Goal: Information Seeking & Learning: Check status

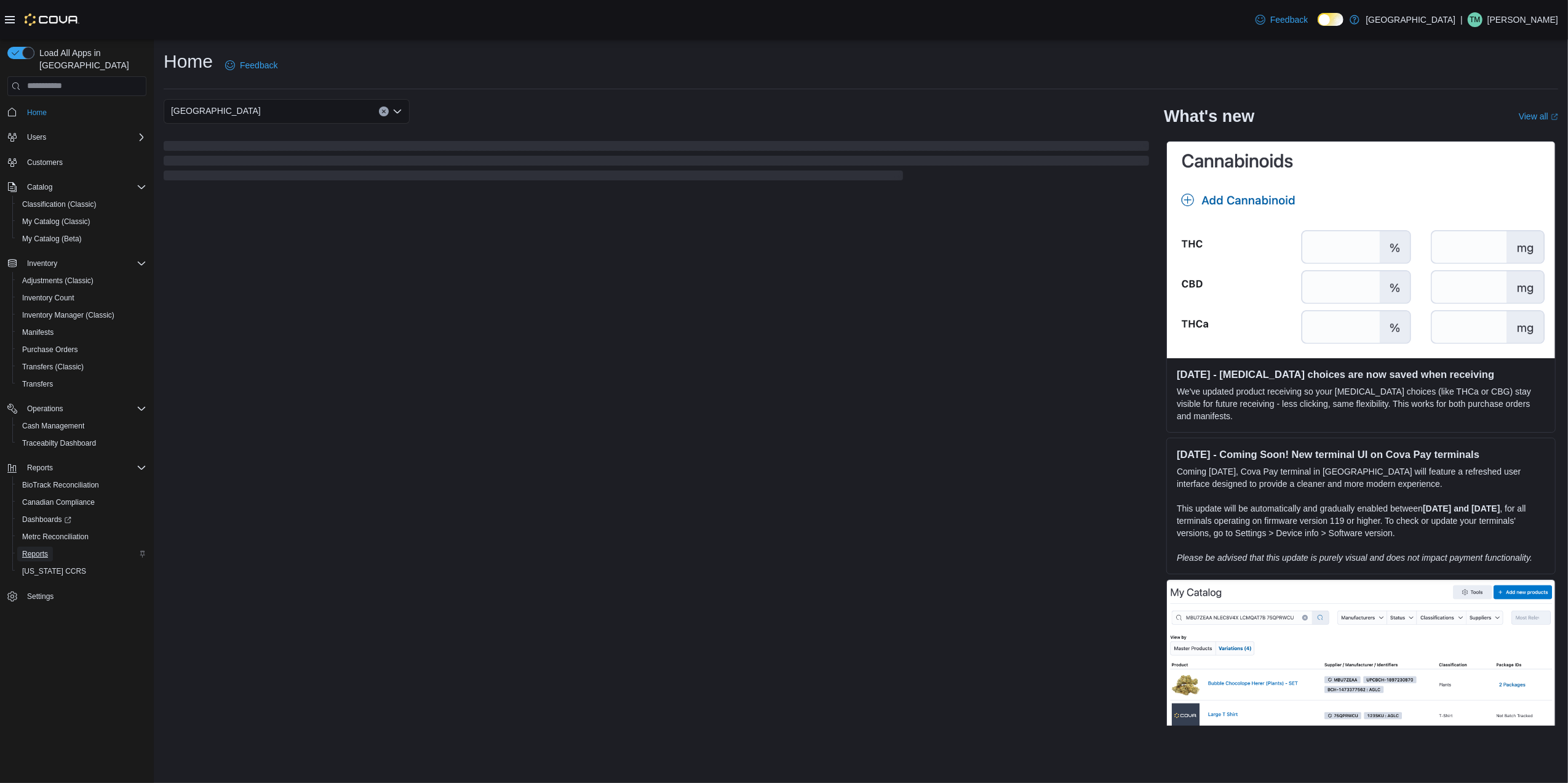
click at [45, 549] on span "Reports" at bounding box center [35, 554] width 26 height 10
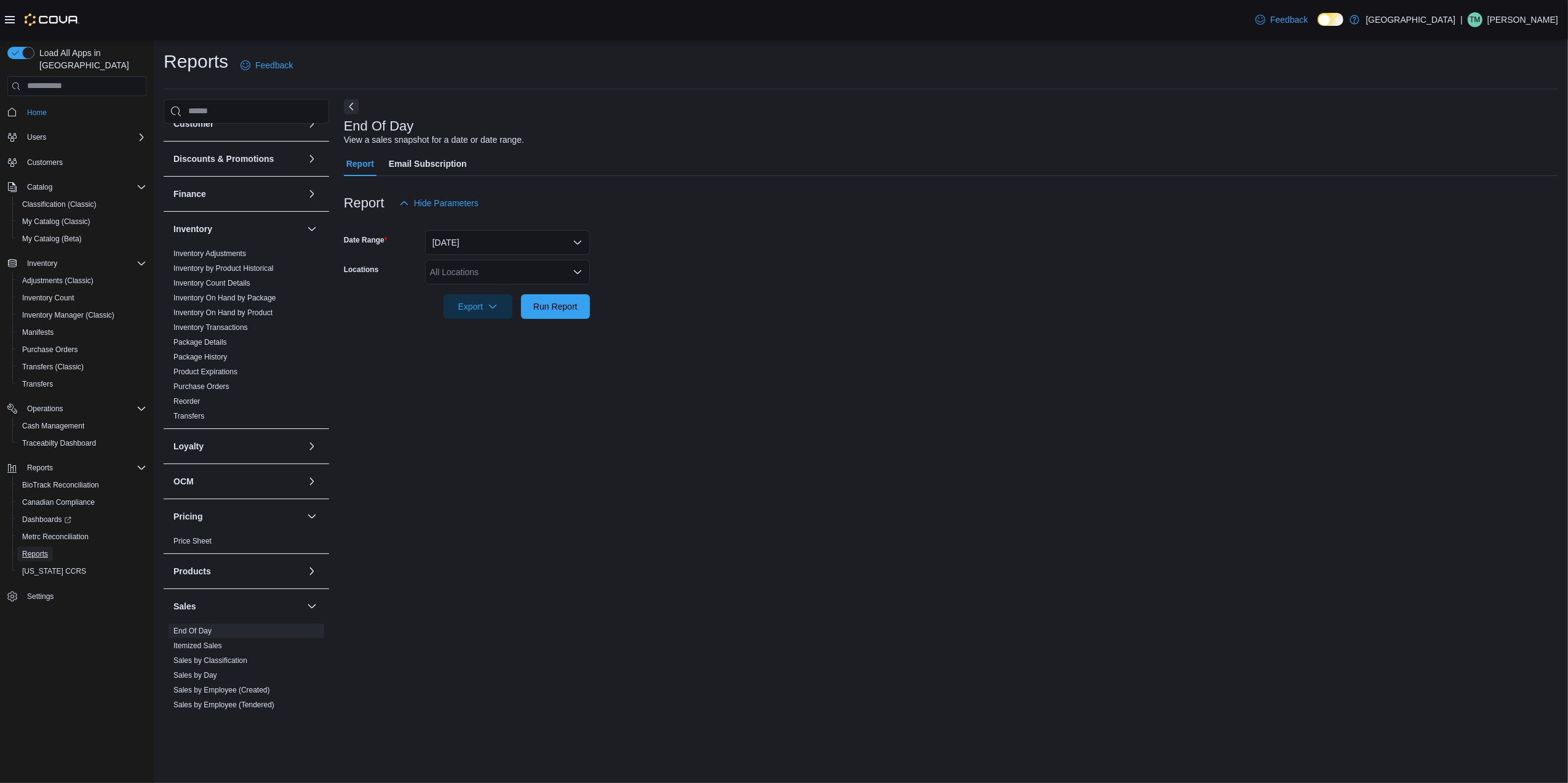
scroll to position [163, 0]
click at [512, 279] on div "All Locations" at bounding box center [507, 271] width 165 height 25
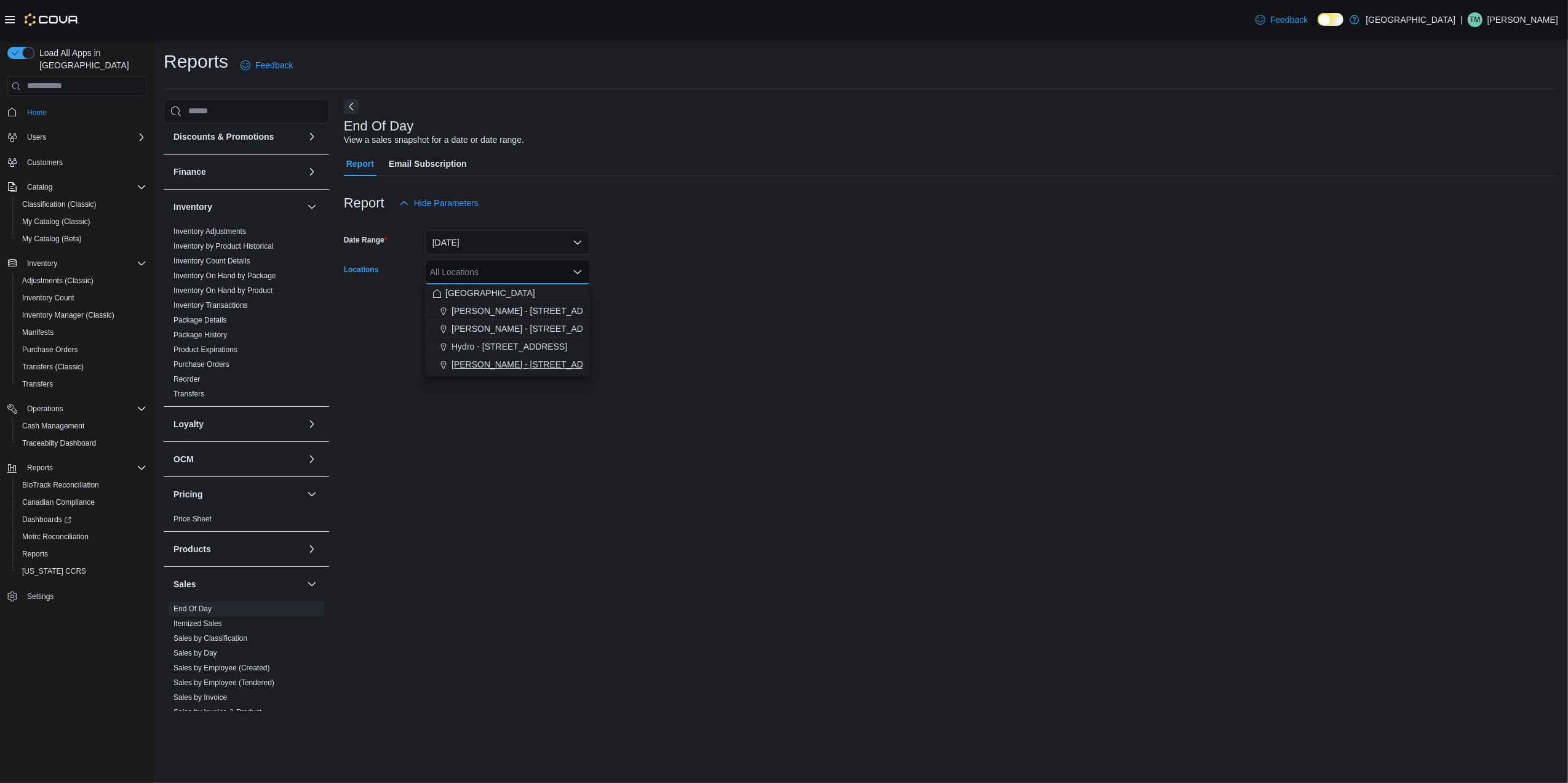
click at [493, 361] on span "[PERSON_NAME] - [STREET_ADDRESS]" at bounding box center [533, 364] width 163 height 12
click at [641, 333] on div "End Of Day View a sales snapshot for a date or date range. Report Email Subscri…" at bounding box center [951, 405] width 1215 height 612
click at [589, 313] on button "Run Report" at bounding box center [555, 305] width 69 height 25
